Goal: Task Accomplishment & Management: Manage account settings

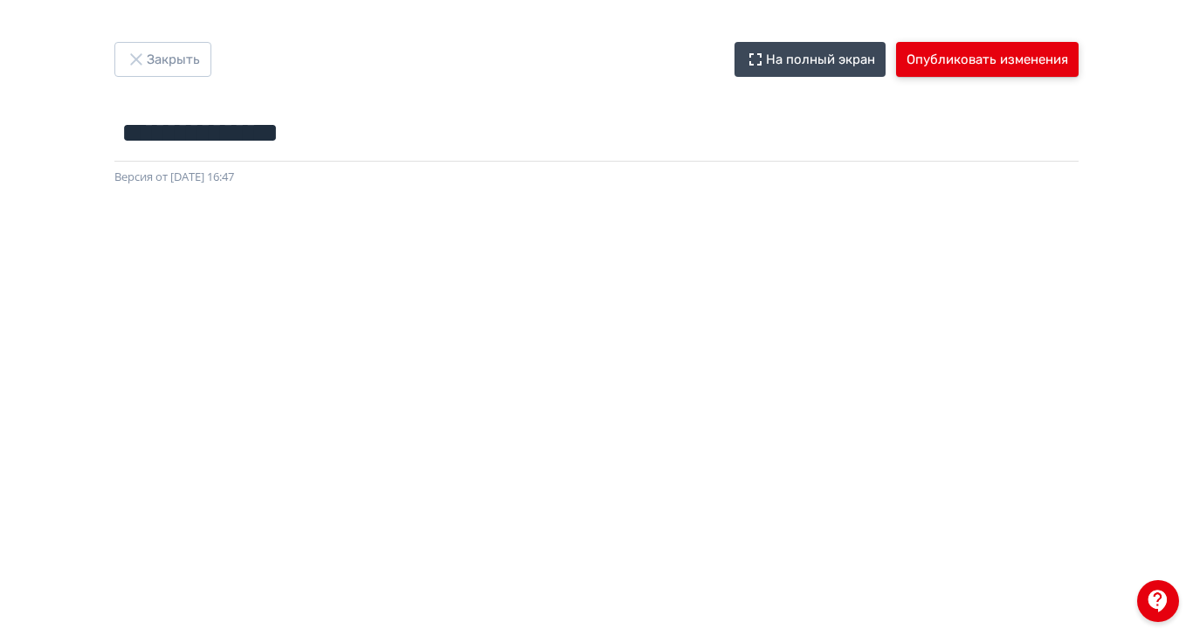
click at [1079, 61] on button "Опубликовать изменения" at bounding box center [987, 59] width 183 height 35
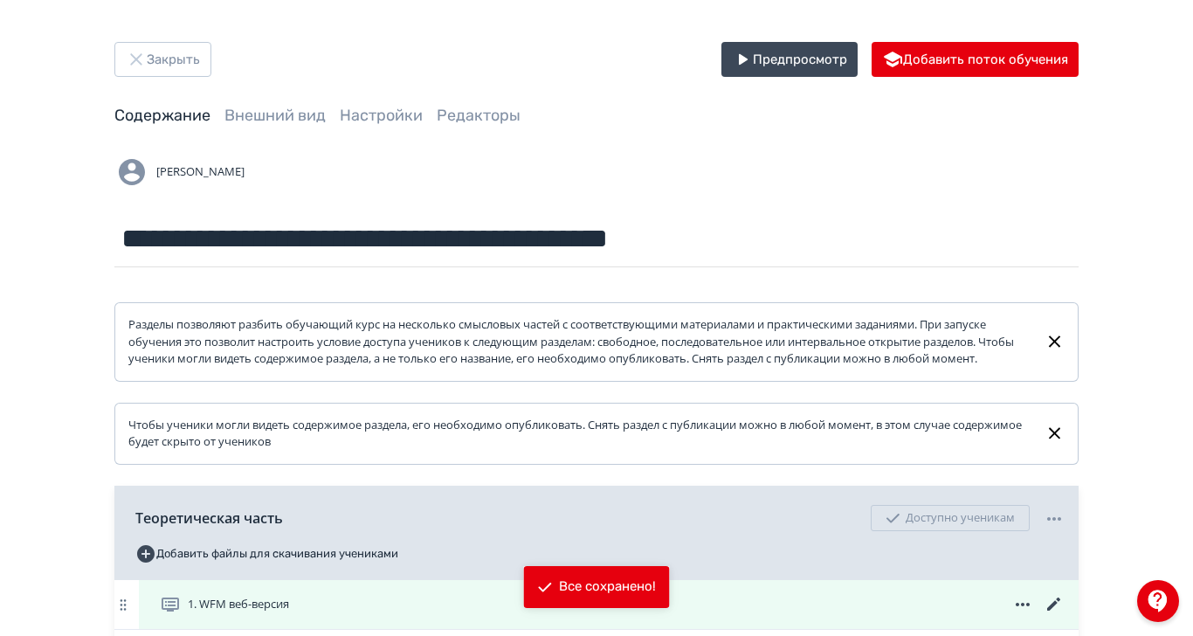
click at [289, 613] on span "1. WFM веб-версия" at bounding box center [238, 604] width 101 height 17
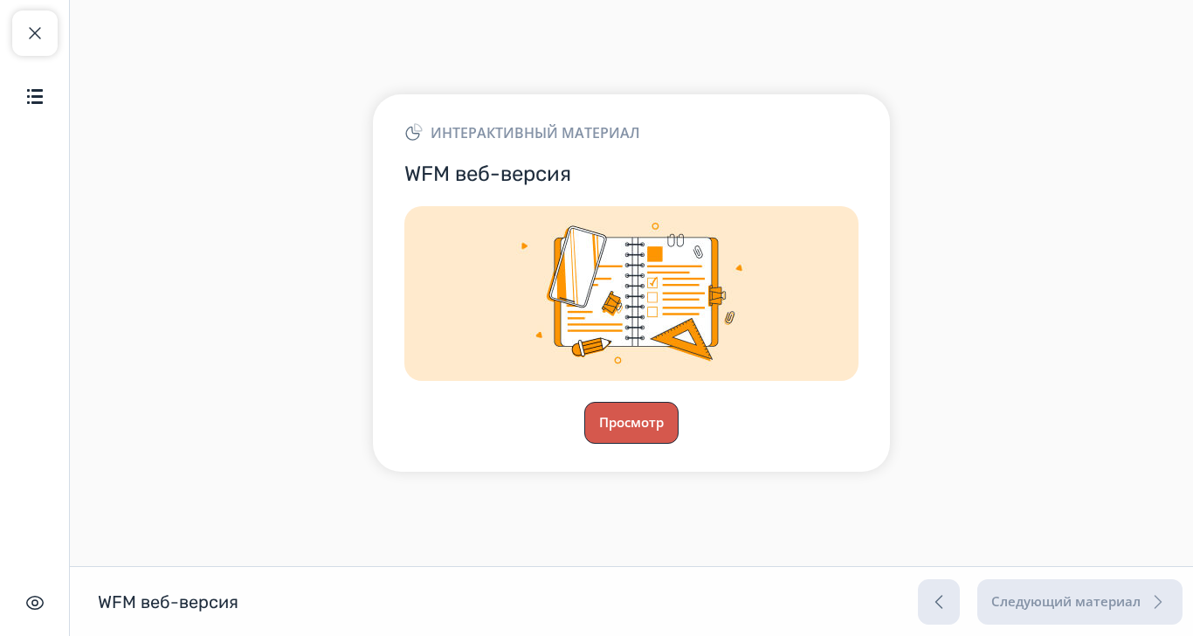
click at [679, 444] on button "Просмотр" at bounding box center [631, 423] width 94 height 42
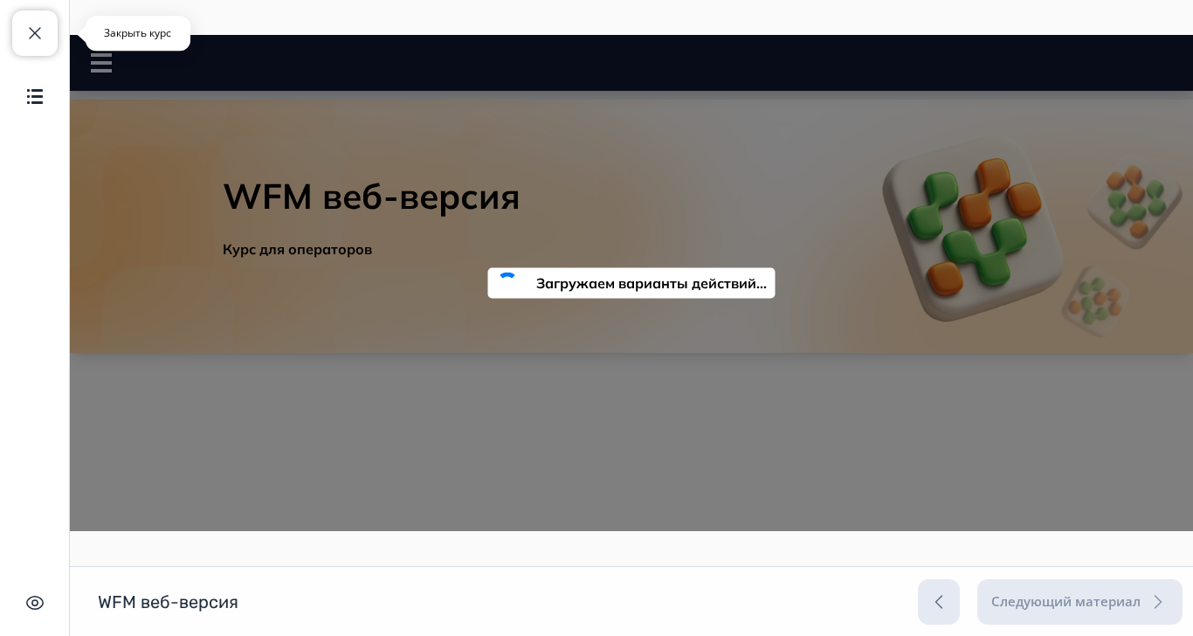
click at [38, 36] on span "button" at bounding box center [34, 33] width 21 height 21
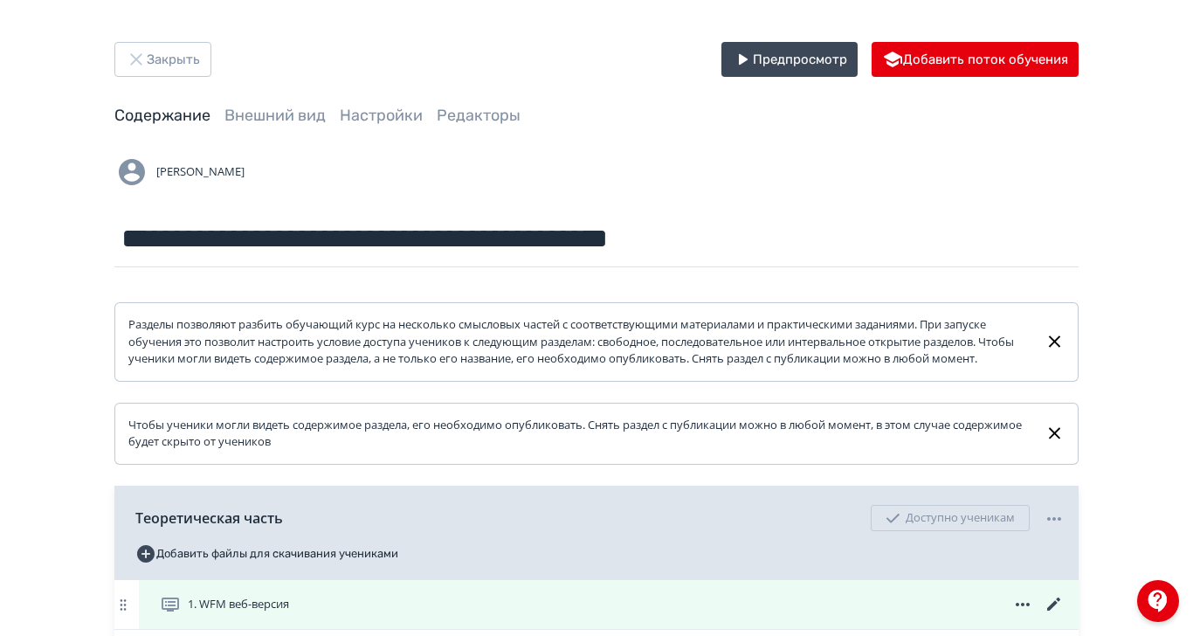
click at [289, 613] on span "1. WFM веб-версия" at bounding box center [238, 604] width 101 height 17
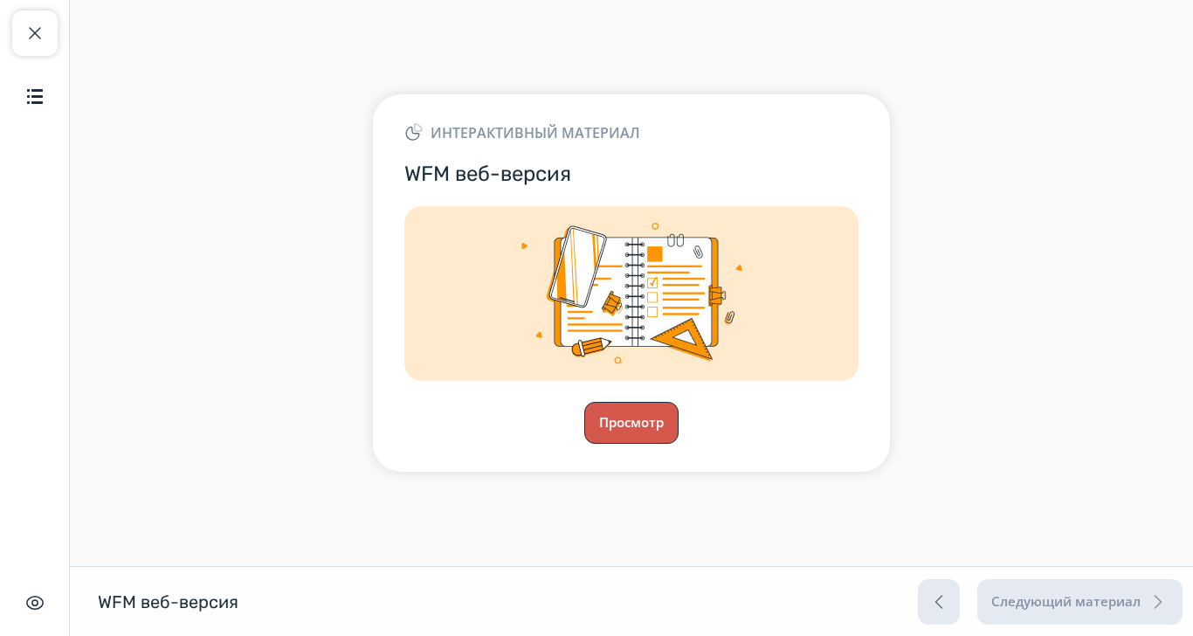
click at [679, 442] on button "Просмотр" at bounding box center [631, 423] width 94 height 42
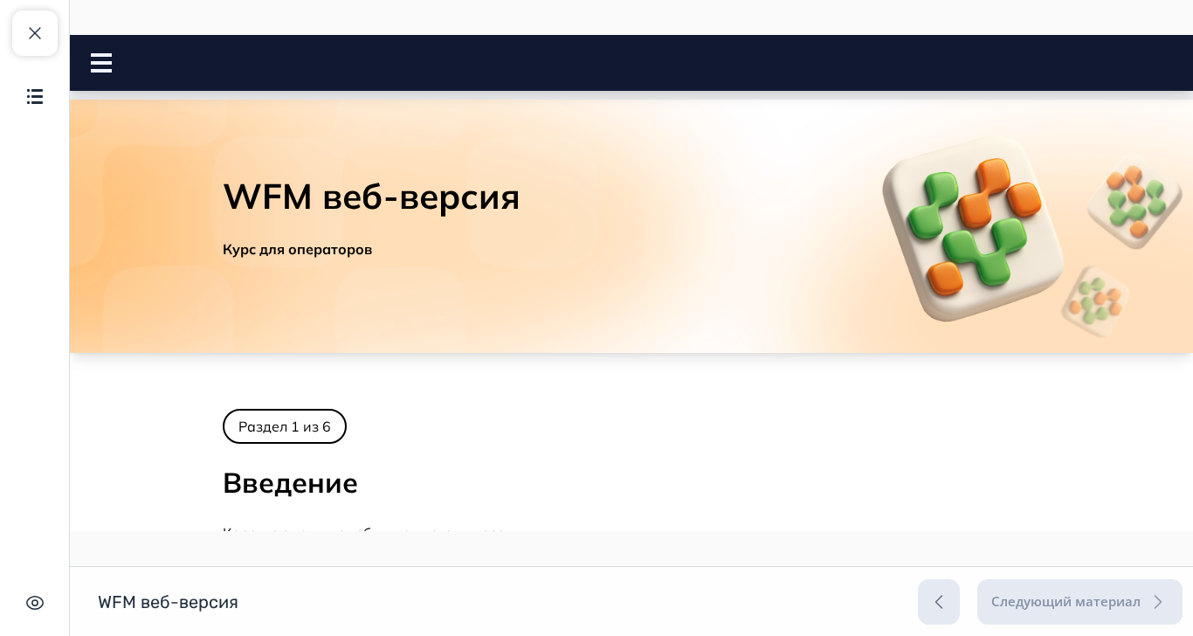
click at [100, 58] on icon at bounding box center [101, 62] width 21 height 19
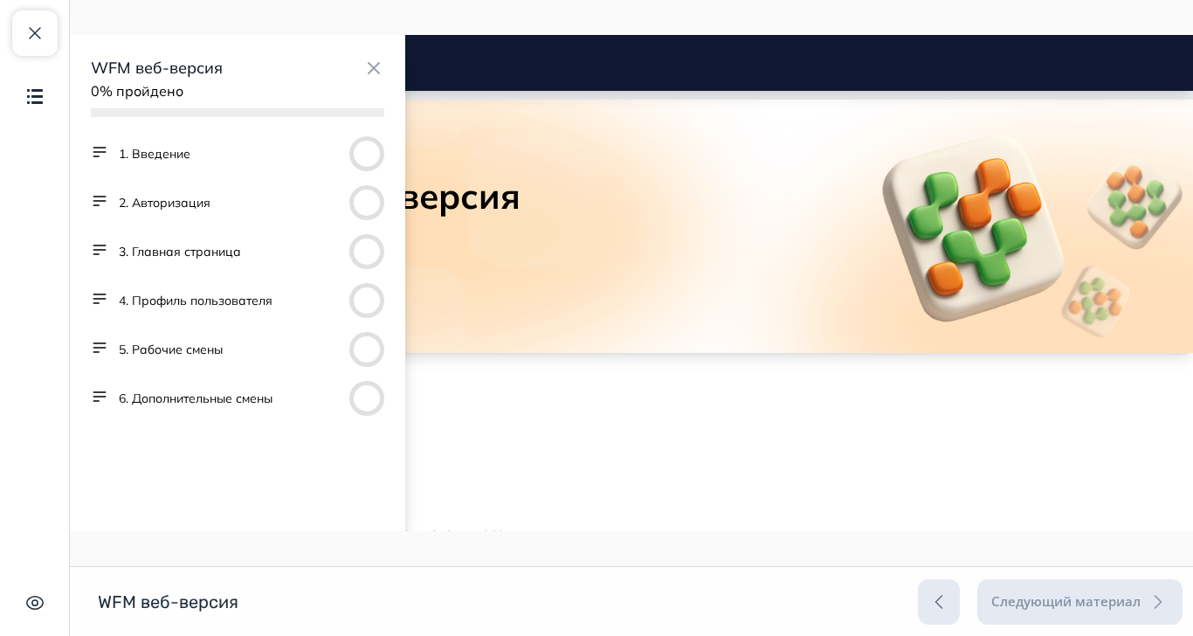
click at [197, 348] on button "5. Рабочие смены" at bounding box center [171, 349] width 104 height 17
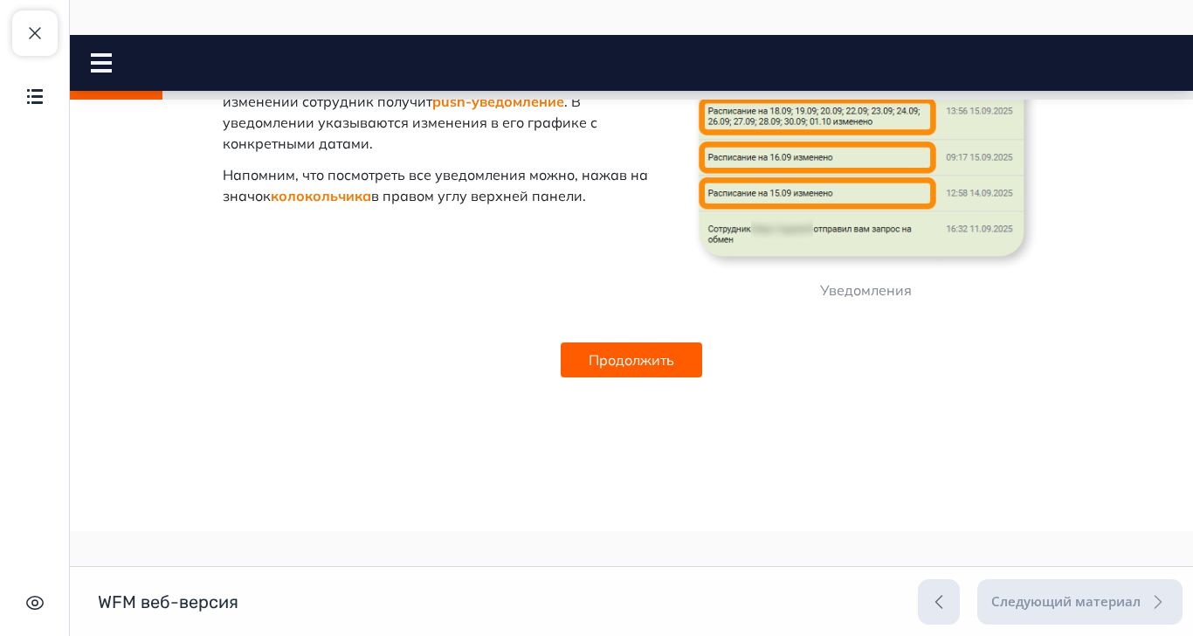
scroll to position [1330, 0]
click at [702, 377] on button "Продолжить" at bounding box center [632, 359] width 142 height 35
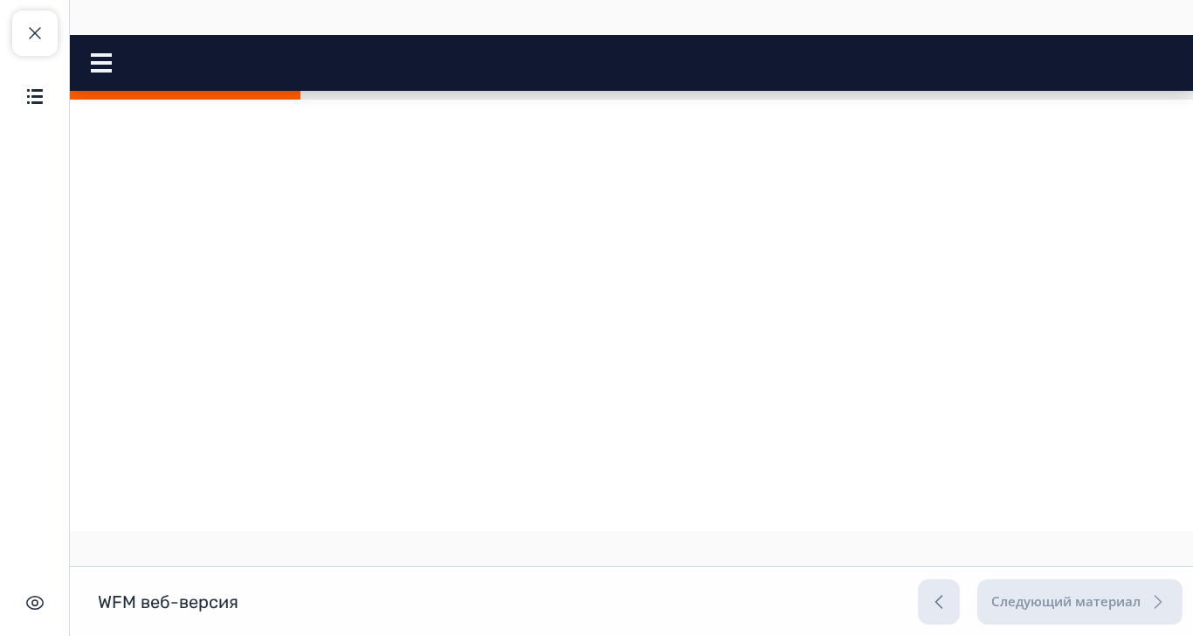
scroll to position [2433, 0]
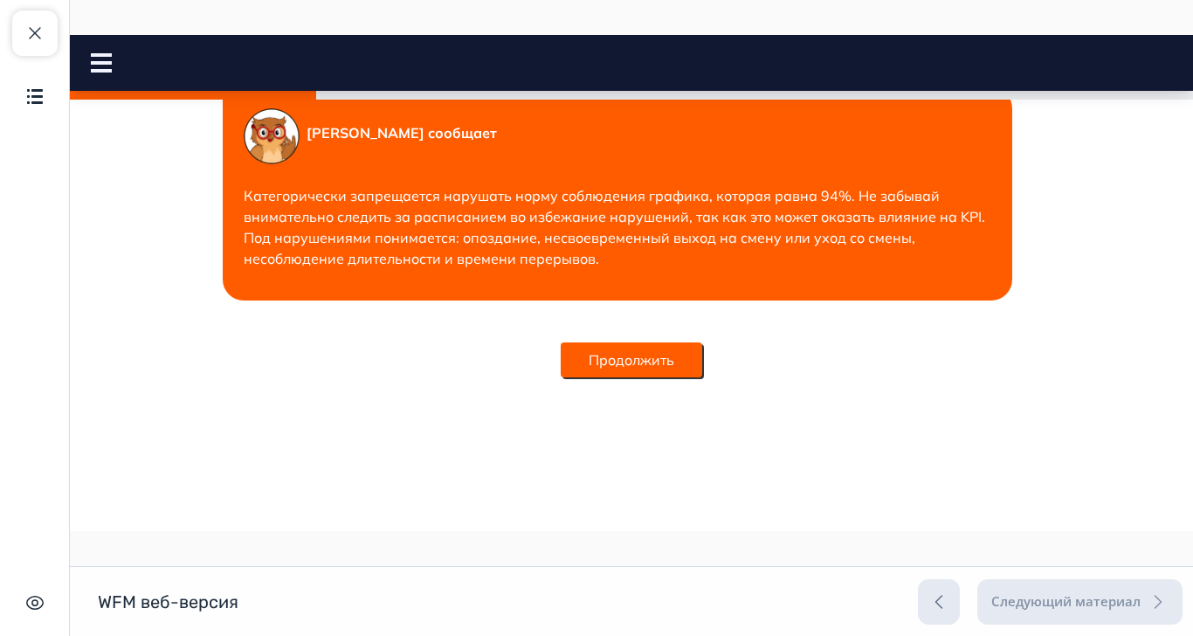
click at [702, 377] on button "Продолжить" at bounding box center [632, 359] width 142 height 35
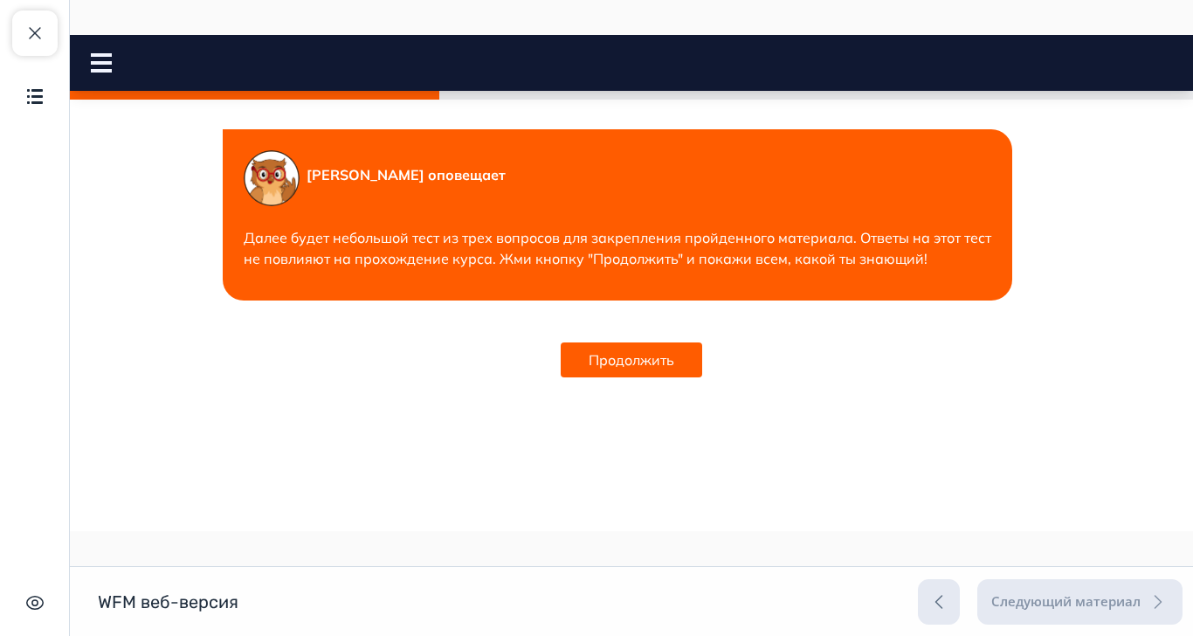
scroll to position [4558, 0]
click at [702, 377] on button "Продолжить" at bounding box center [632, 359] width 142 height 35
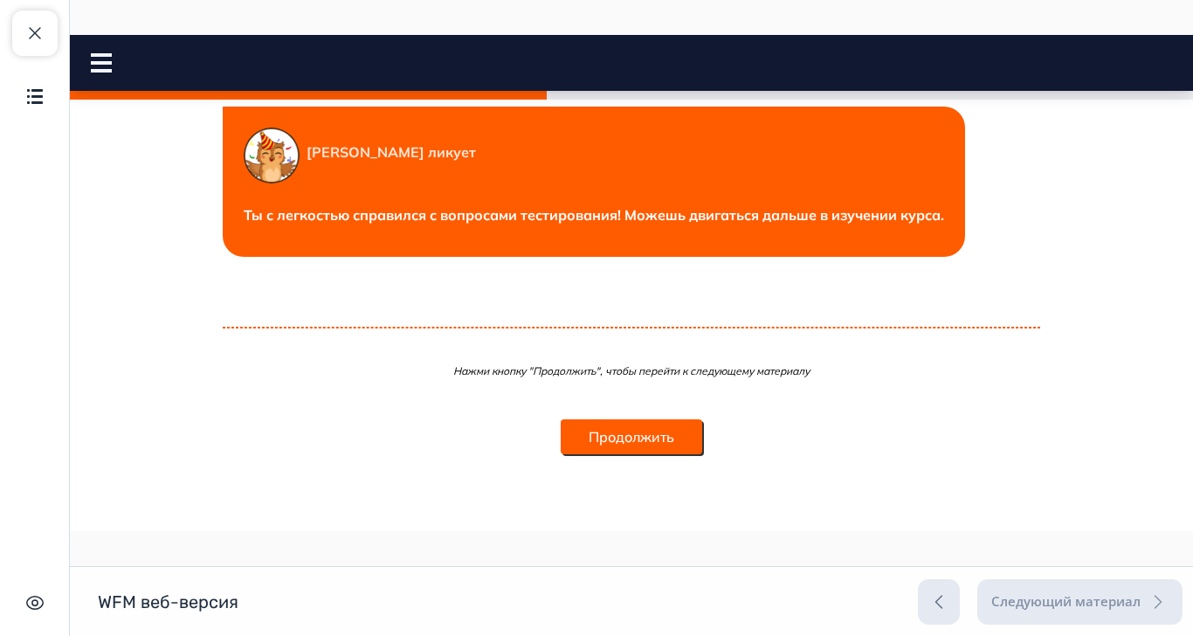
scroll to position [5842, 0]
click at [702, 454] on button "Продолжить" at bounding box center [632, 436] width 142 height 35
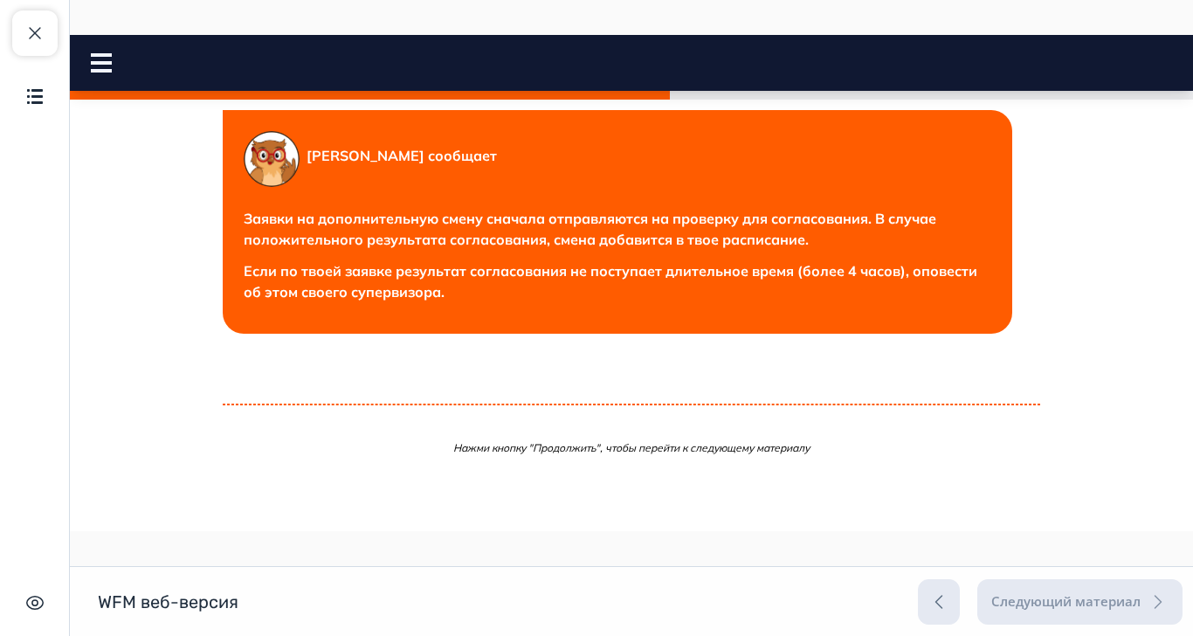
scroll to position [1108, 0]
click at [31, 33] on span "button" at bounding box center [34, 33] width 21 height 21
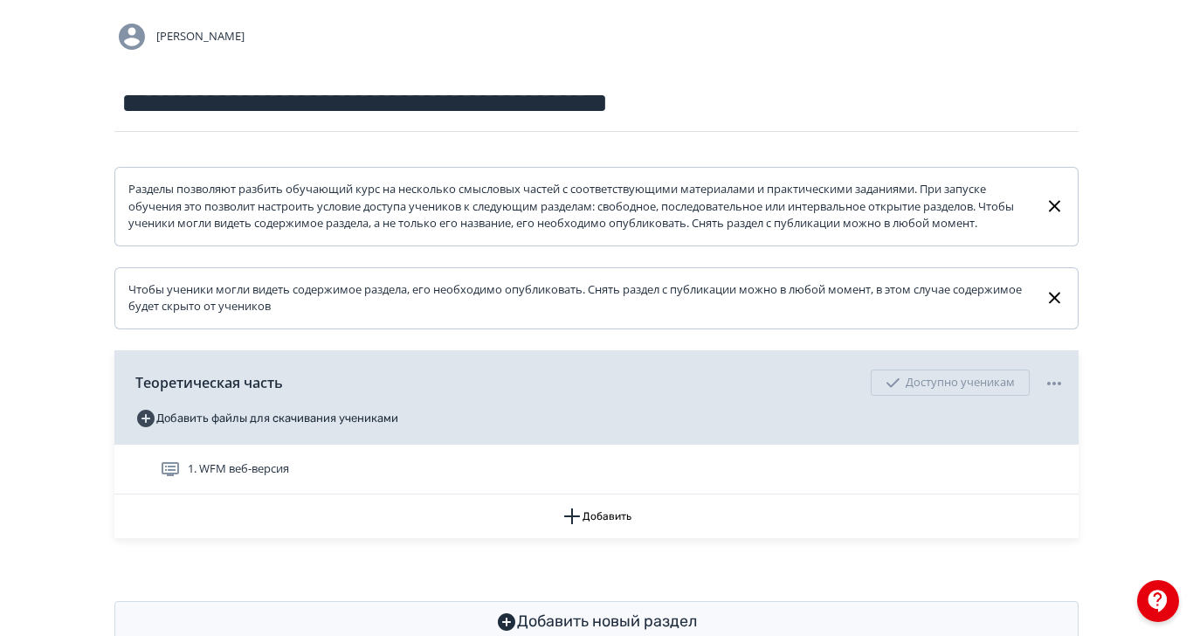
scroll to position [137, 0]
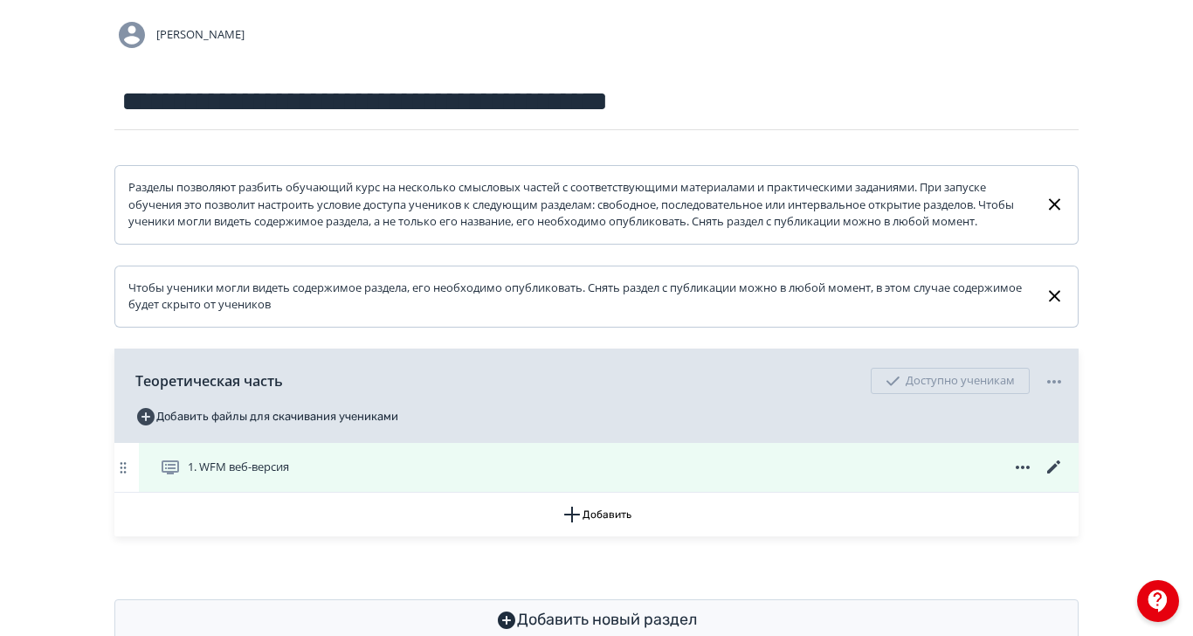
click at [1065, 478] on icon at bounding box center [1054, 467] width 21 height 21
